Goal: Find specific page/section: Locate a particular part of the current website

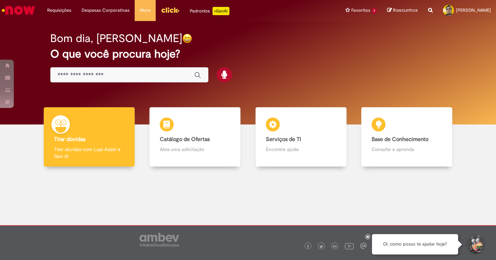
click at [113, 76] on input "Basta digitar aqui" at bounding box center [123, 75] width 130 height 8
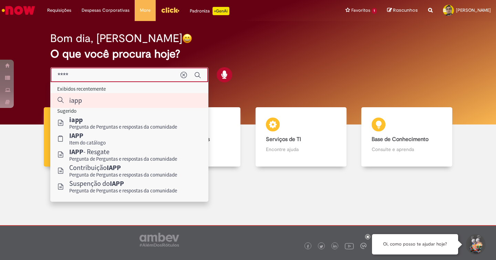
type input "****"
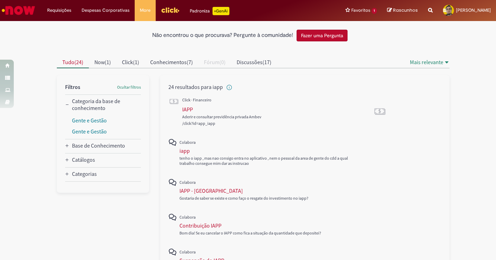
scroll to position [33, 0]
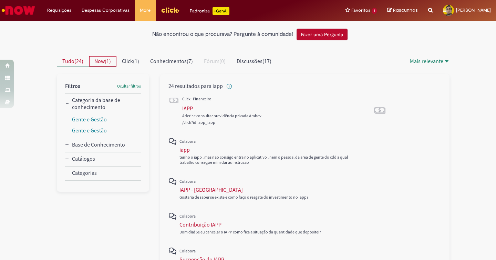
click at [108, 62] on span "Now ( 1 )" at bounding box center [102, 61] width 17 height 7
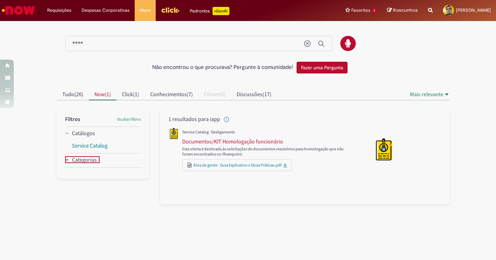
click at [68, 159] on icon "Categorias" at bounding box center [66, 159] width 3 height 3
click at [126, 97] on button "Click ( 1 )" at bounding box center [130, 94] width 28 height 11
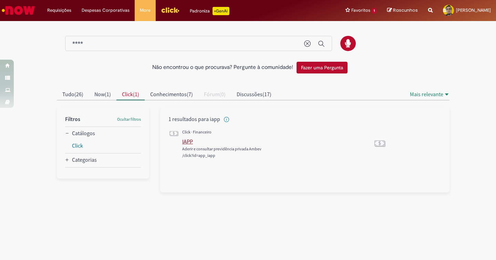
click at [187, 141] on div "IAPP" at bounding box center [187, 141] width 11 height 7
